Goal: Information Seeking & Learning: Learn about a topic

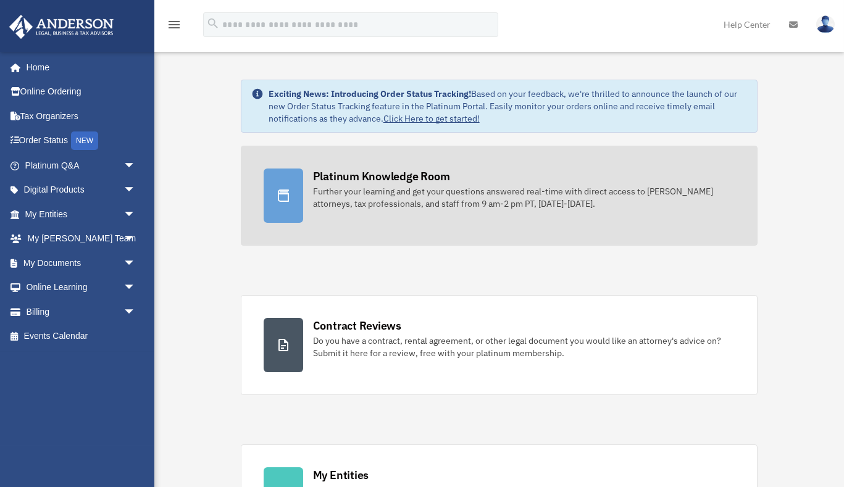
click at [291, 207] on div at bounding box center [284, 196] width 40 height 54
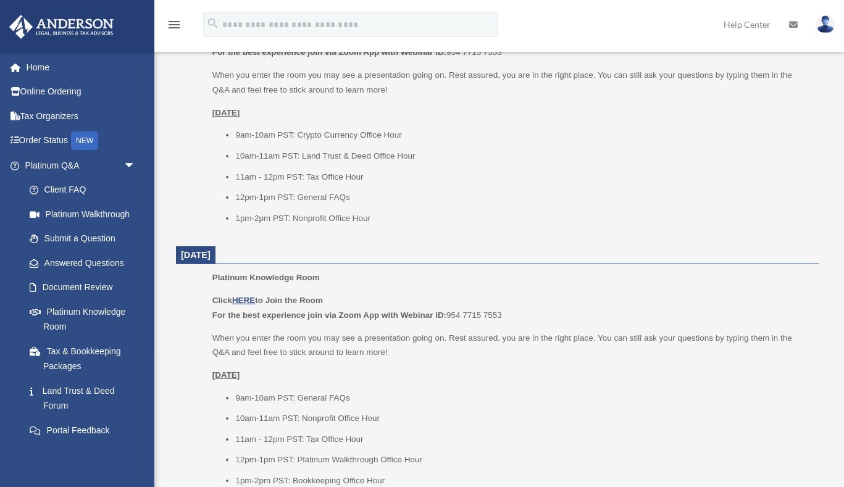
scroll to position [856, 0]
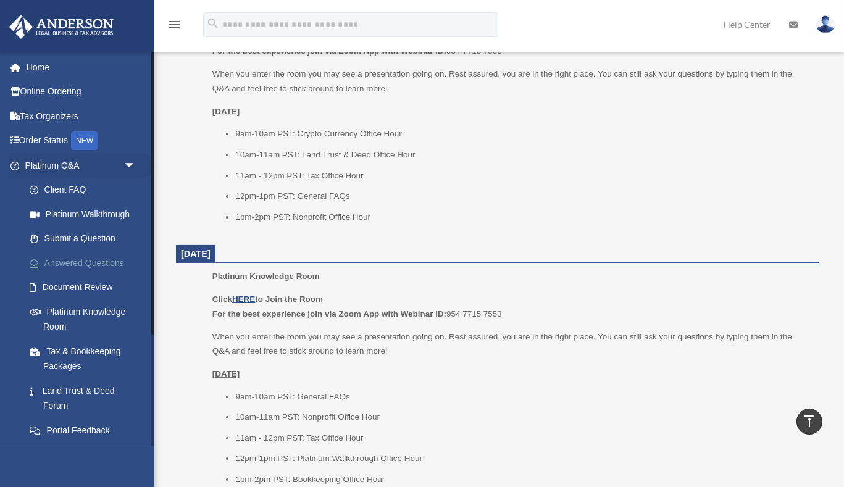
click at [81, 253] on link "Answered Questions" at bounding box center [85, 263] width 137 height 25
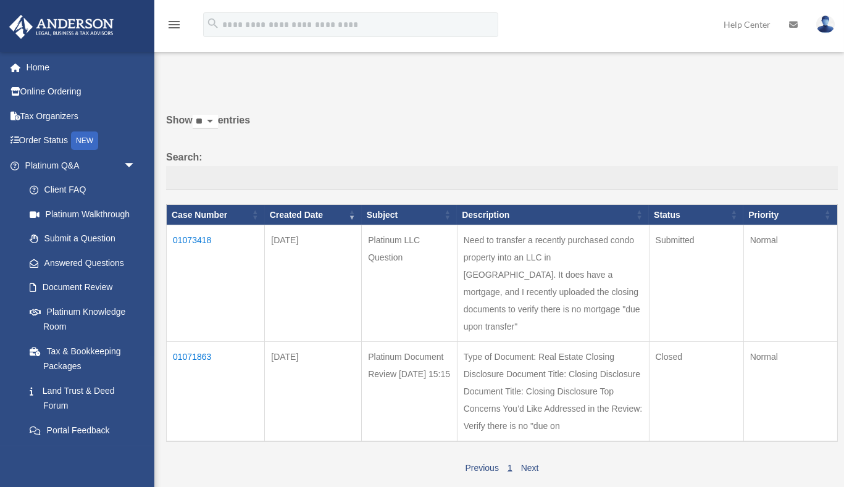
click at [190, 342] on td "01071863" at bounding box center [216, 392] width 98 height 100
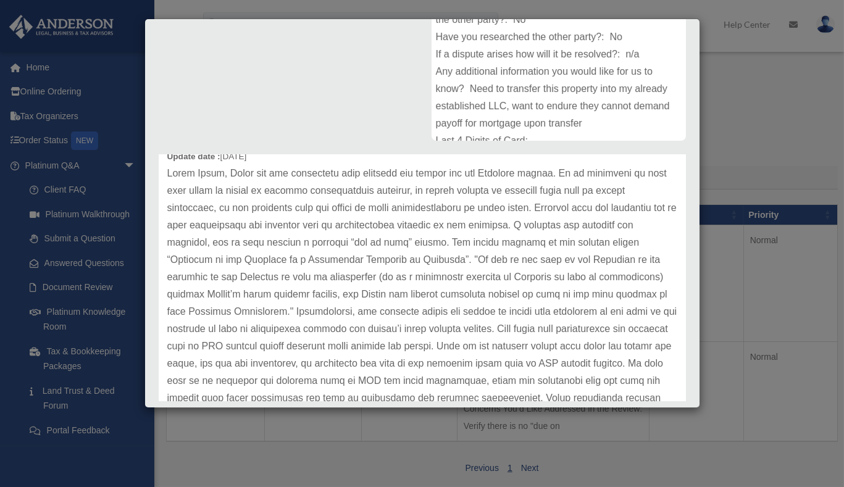
scroll to position [56, 0]
drag, startPoint x: 212, startPoint y: 230, endPoint x: 428, endPoint y: 224, distance: 216.8
click at [428, 224] on p at bounding box center [422, 319] width 510 height 311
click at [418, 279] on p at bounding box center [422, 319] width 510 height 311
drag, startPoint x: 369, startPoint y: 283, endPoint x: 466, endPoint y: 283, distance: 97.5
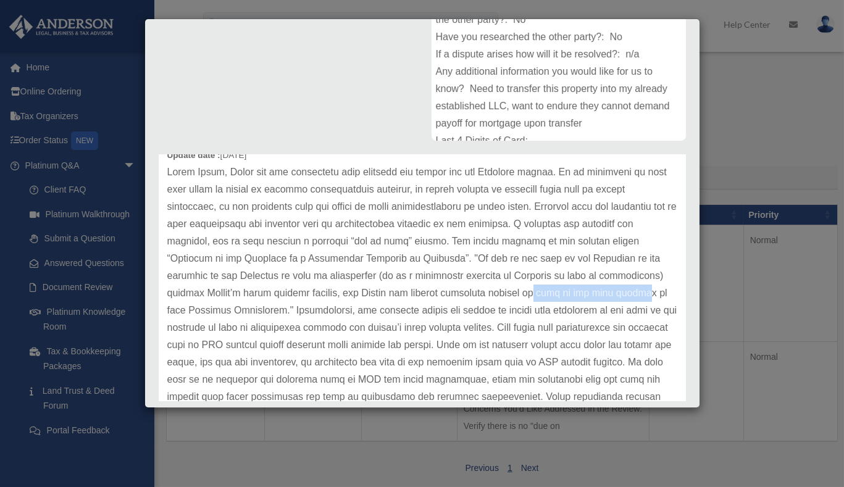
click at [466, 283] on p at bounding box center [422, 319] width 510 height 311
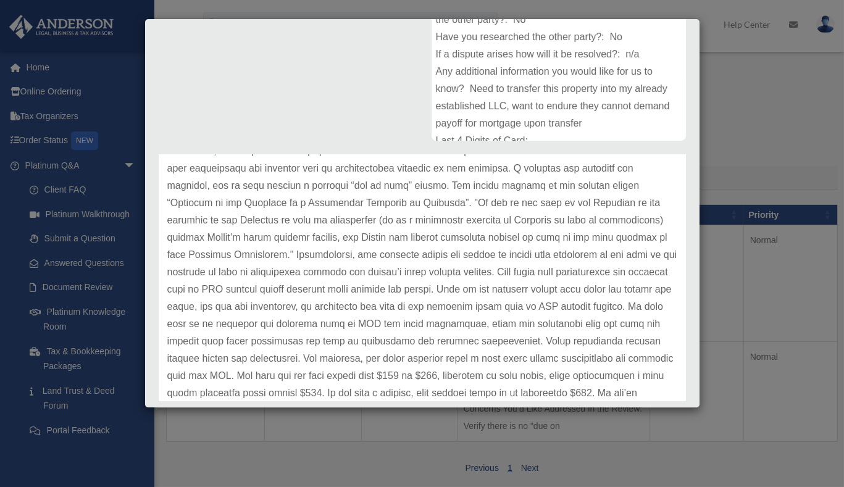
scroll to position [112, 0]
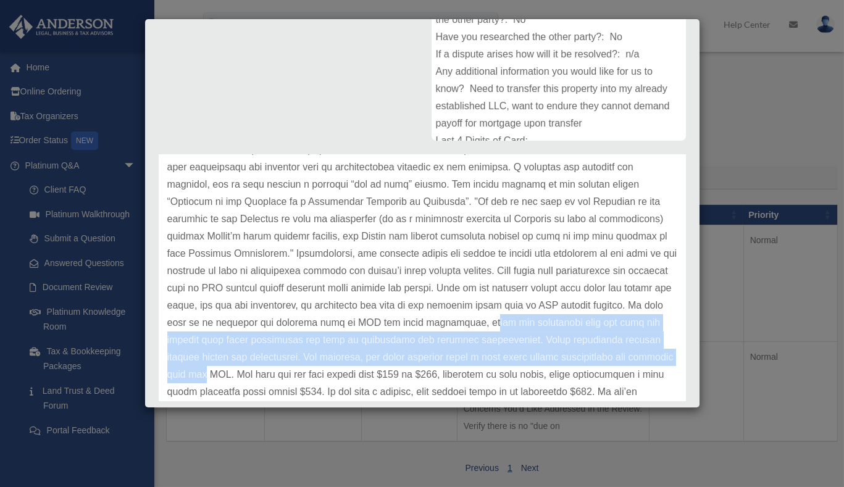
drag, startPoint x: 225, startPoint y: 307, endPoint x: 357, endPoint y: 335, distance: 135.0
click at [357, 336] on p at bounding box center [422, 262] width 510 height 311
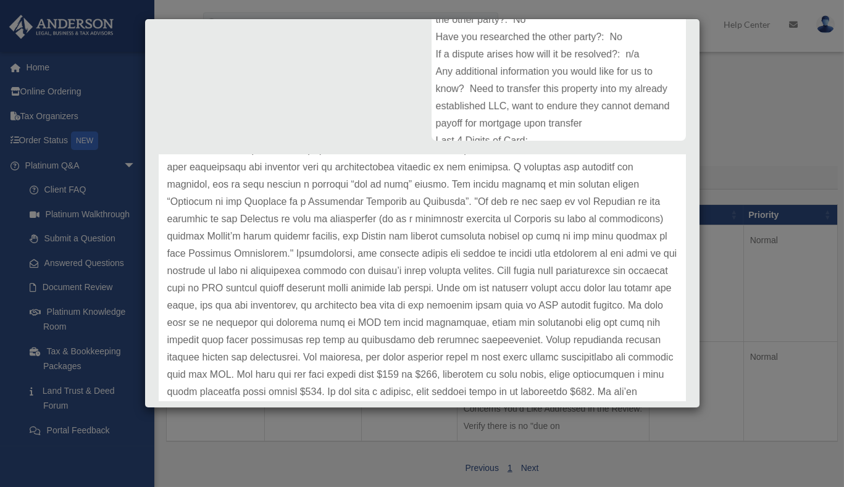
click at [446, 341] on p at bounding box center [422, 262] width 510 height 311
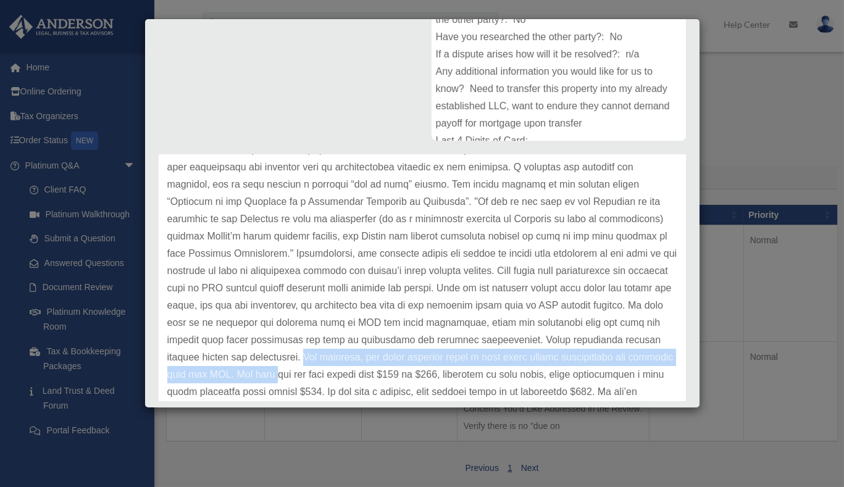
drag, startPoint x: 480, startPoint y: 327, endPoint x: 427, endPoint y: 345, distance: 56.0
click at [427, 346] on p at bounding box center [422, 262] width 510 height 311
click at [427, 345] on p at bounding box center [422, 262] width 510 height 311
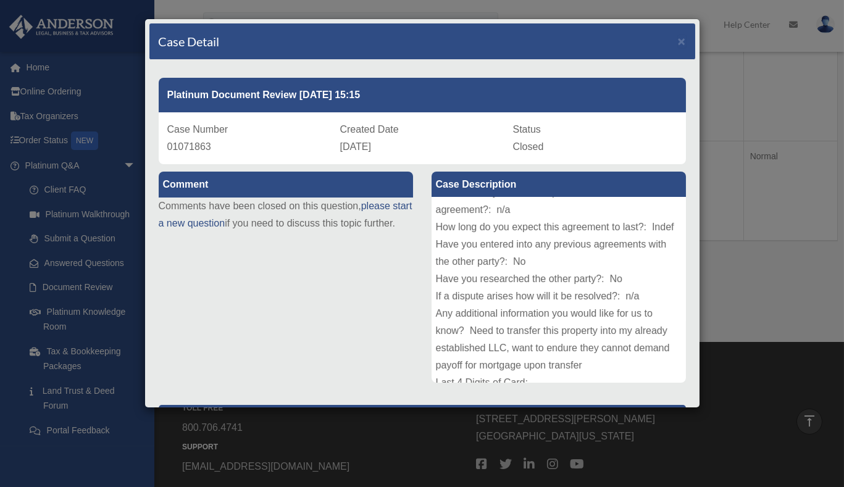
scroll to position [0, 0]
click at [678, 42] on span "×" at bounding box center [682, 41] width 8 height 14
